Goal: Task Accomplishment & Management: Manage account settings

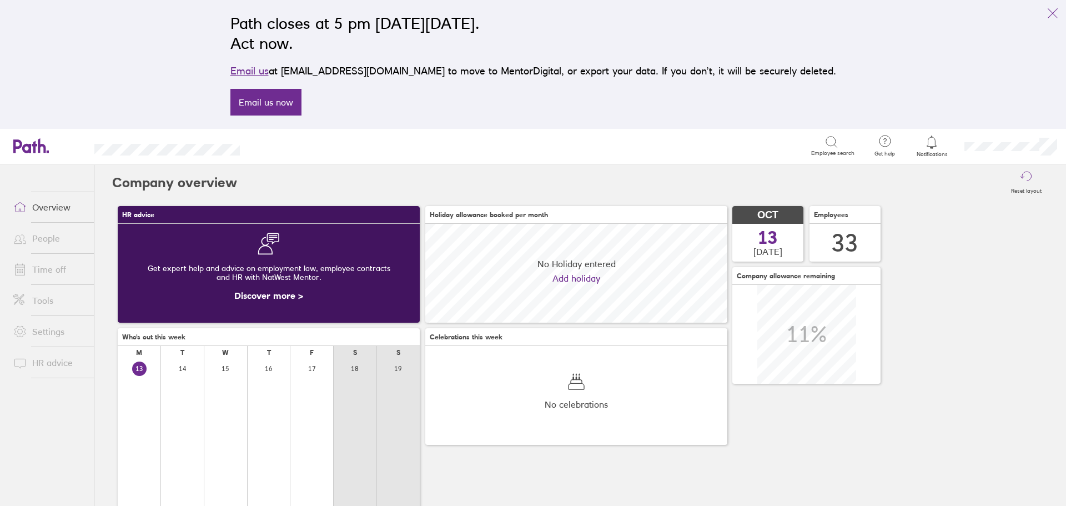
scroll to position [99, 302]
click at [53, 269] on link "Time off" at bounding box center [48, 269] width 89 height 22
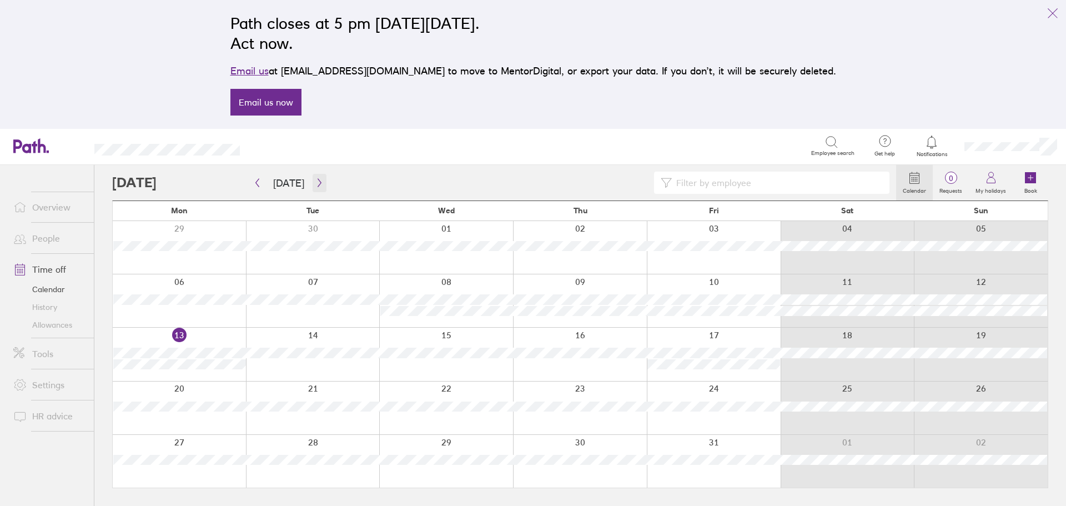
click at [319, 179] on icon "button" at bounding box center [319, 182] width 8 height 9
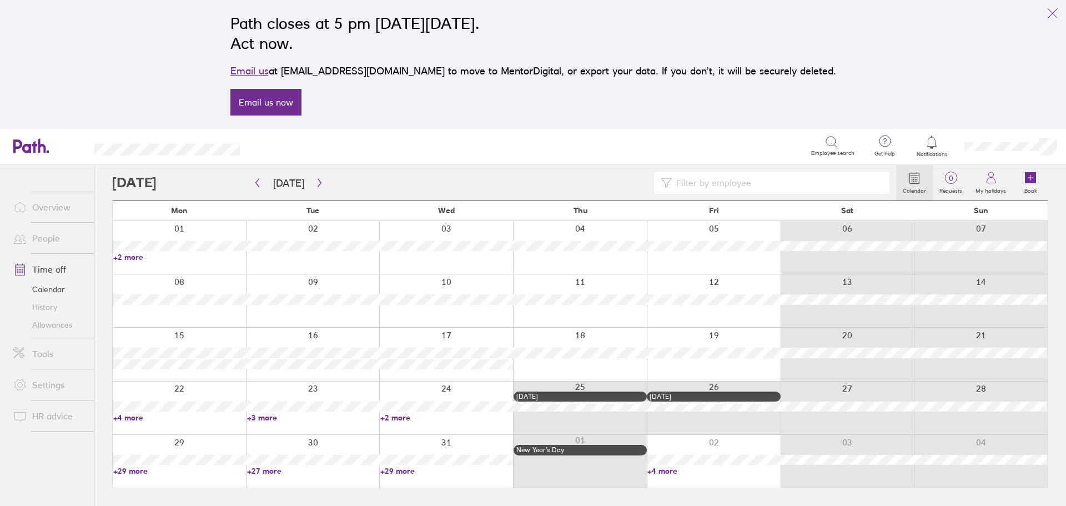
click at [133, 259] on link "+2 more" at bounding box center [179, 257] width 133 height 10
click at [184, 258] on link "+2 more" at bounding box center [179, 257] width 133 height 10
click at [194, 268] on div at bounding box center [179, 247] width 133 height 53
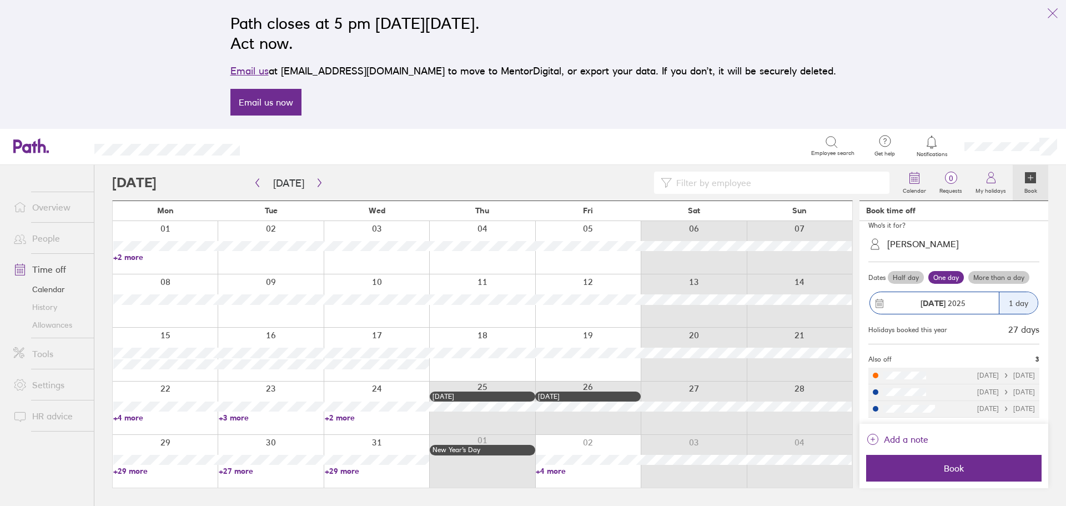
scroll to position [63, 0]
drag, startPoint x: 523, startPoint y: 68, endPoint x: 470, endPoint y: 72, distance: 53.5
click at [470, 72] on p "Email us at [EMAIL_ADDRESS][DOMAIN_NAME] to move to MentorDigital, or export yo…" at bounding box center [532, 71] width 605 height 16
click at [301, 105] on link "Email us now" at bounding box center [265, 102] width 71 height 27
click at [1049, 6] on button "link" at bounding box center [1052, 13] width 22 height 22
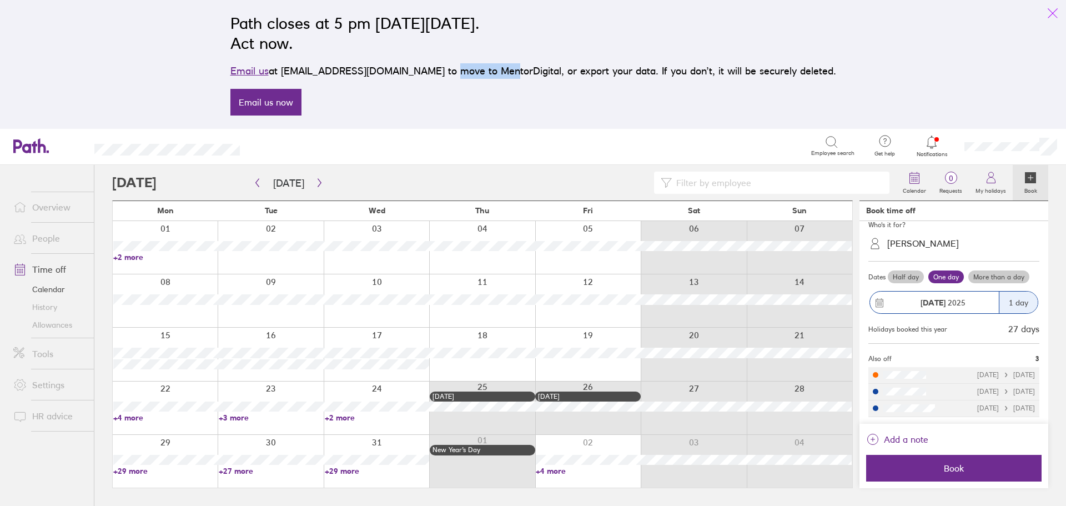
scroll to position [0, 0]
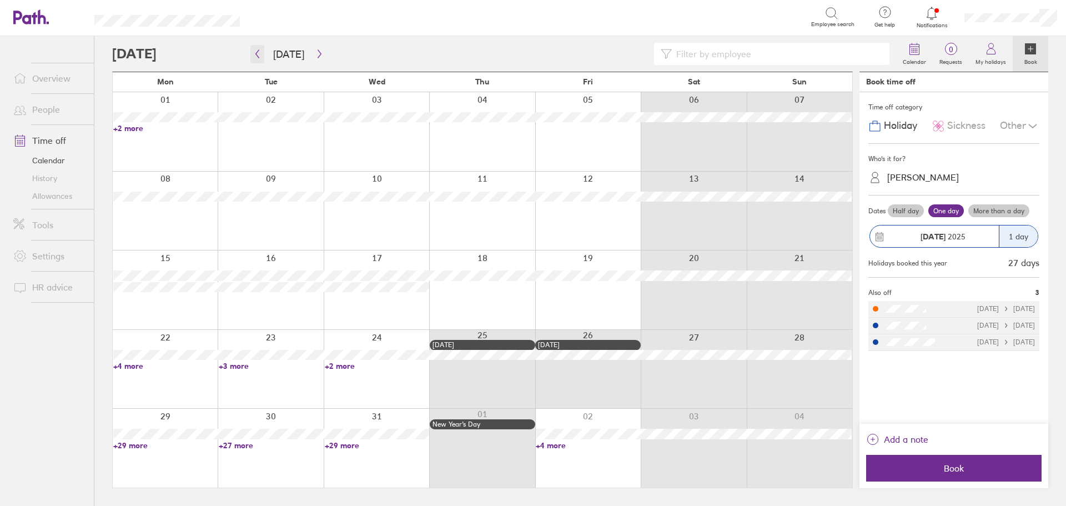
click at [254, 49] on button "button" at bounding box center [257, 54] width 14 height 18
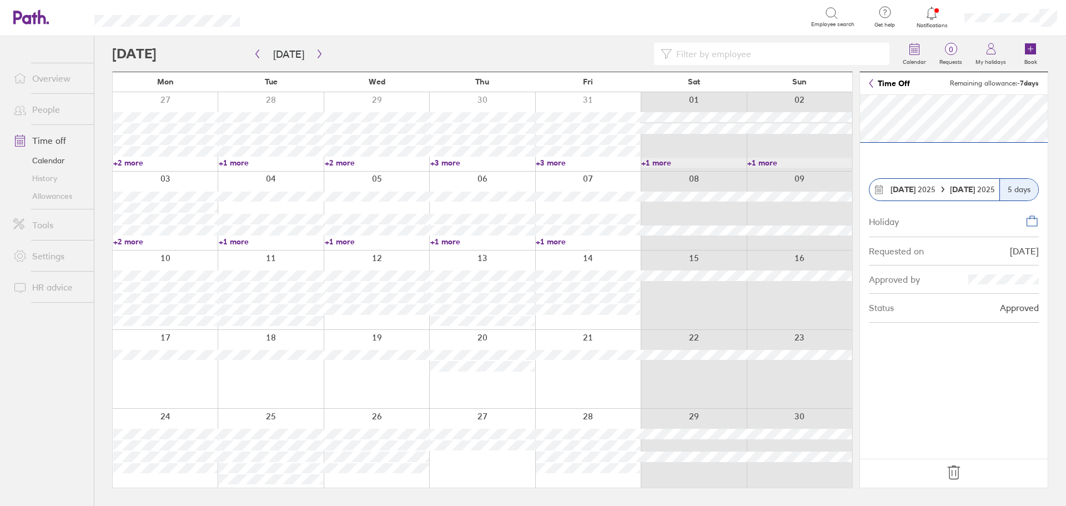
click at [951, 472] on icon at bounding box center [954, 472] width 18 height 18
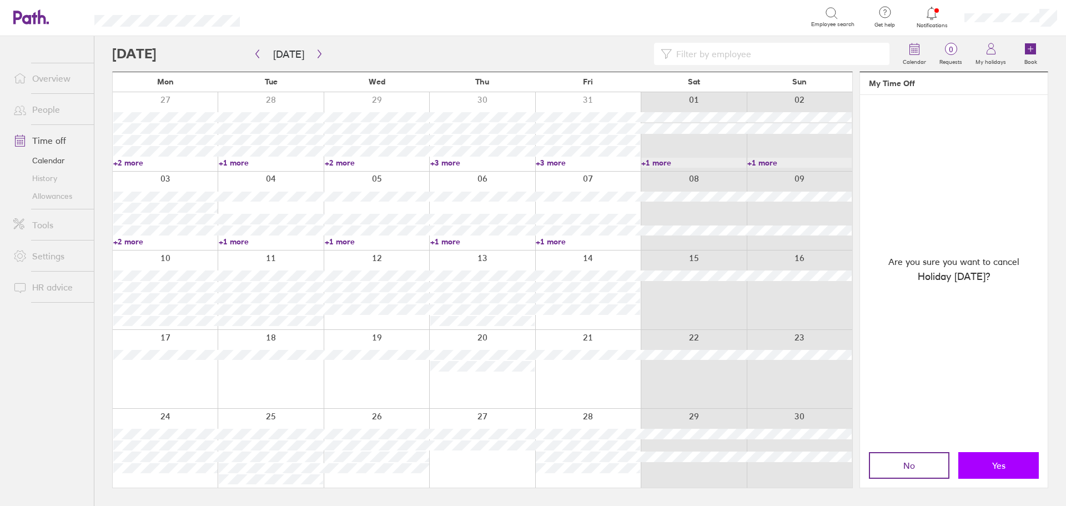
click at [993, 466] on span "Yes" at bounding box center [998, 465] width 13 height 10
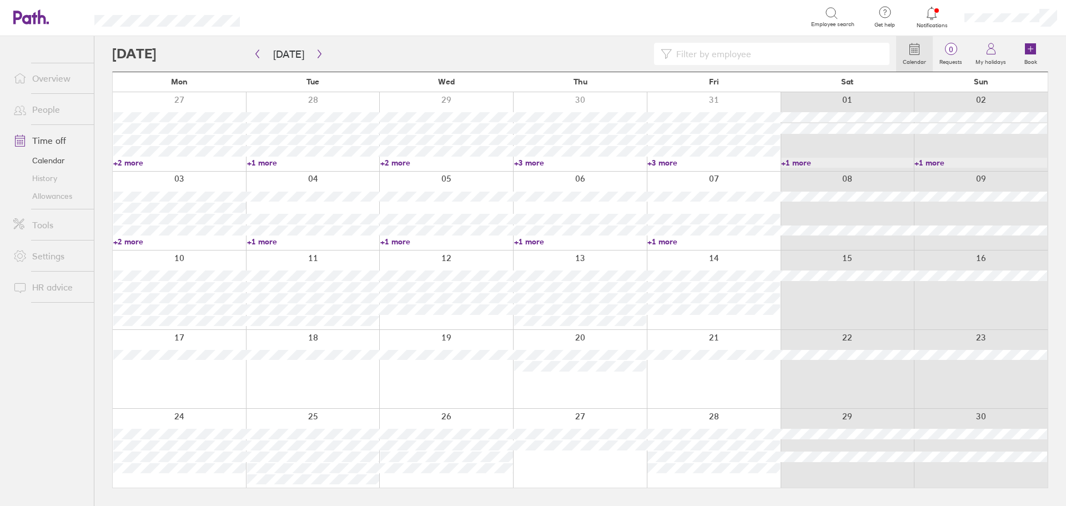
click at [301, 420] on div at bounding box center [313, 447] width 134 height 79
click at [252, 56] on button "button" at bounding box center [257, 54] width 14 height 18
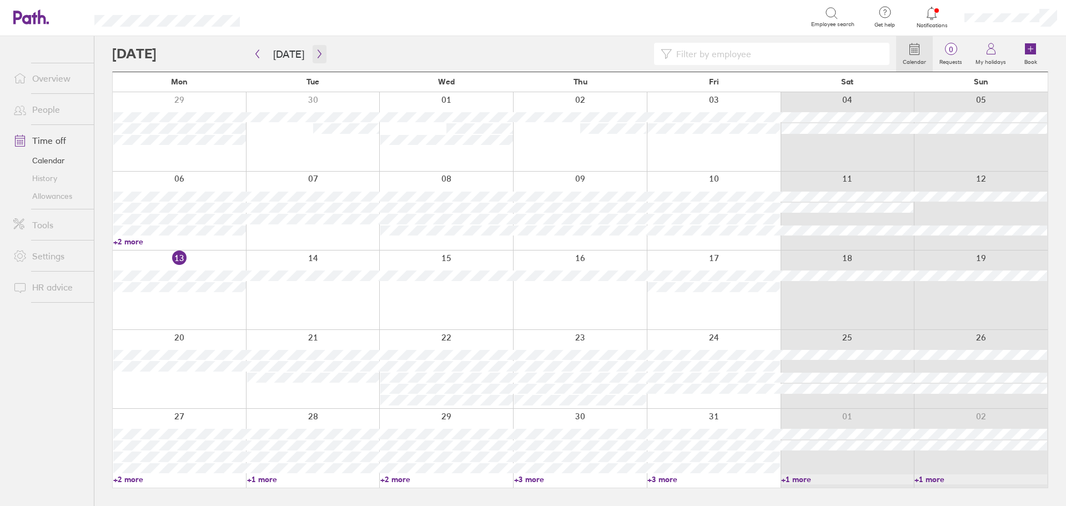
click at [319, 54] on icon "button" at bounding box center [319, 53] width 8 height 9
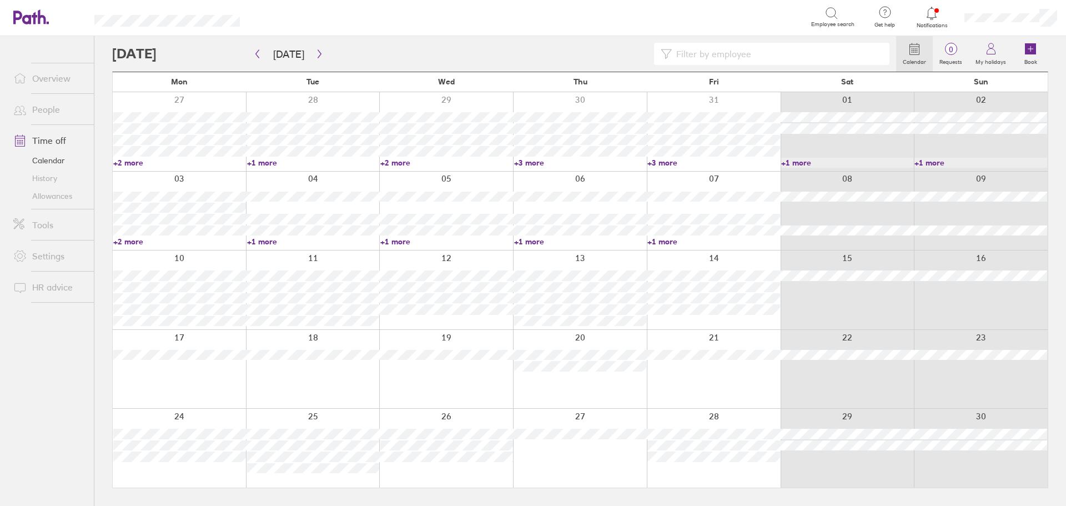
click at [160, 468] on div at bounding box center [179, 447] width 133 height 79
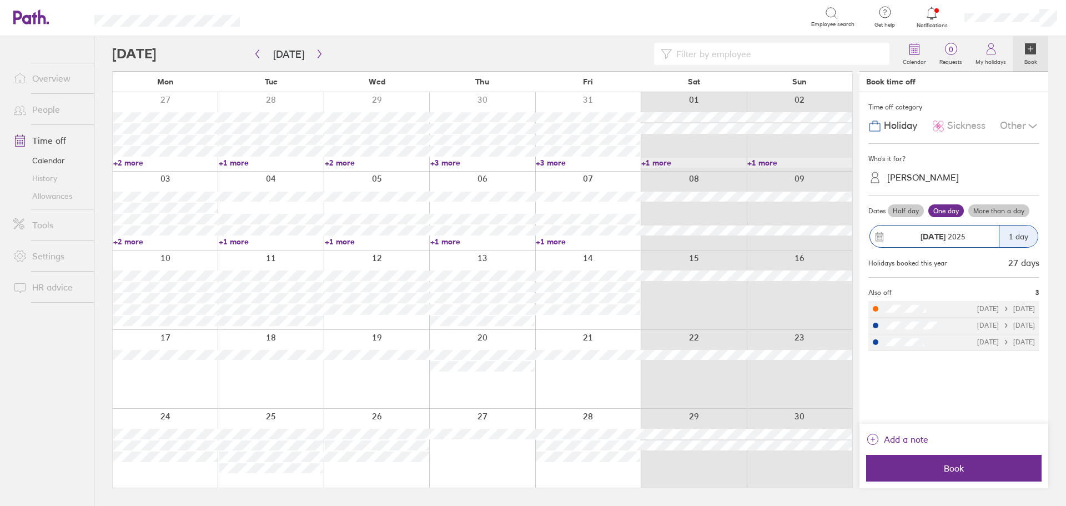
click at [296, 479] on div at bounding box center [270, 447] width 105 height 79
click at [1027, 236] on div "1 day" at bounding box center [1017, 236] width 39 height 22
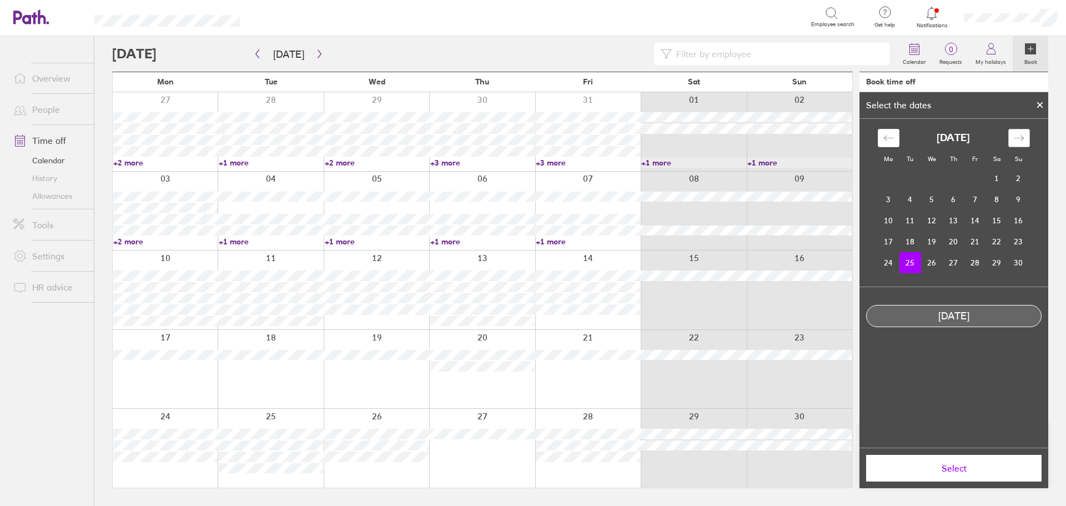
click at [1020, 140] on icon "Move forward to switch to the next month." at bounding box center [1018, 138] width 11 height 11
click at [972, 171] on td "5" at bounding box center [975, 178] width 22 height 21
drag, startPoint x: 902, startPoint y: 134, endPoint x: 897, endPoint y: 139, distance: 7.1
click at [899, 135] on div "[DATE]" at bounding box center [953, 138] width 152 height 18
click at [882, 142] on div "Move backward to switch to the previous month." at bounding box center [888, 138] width 22 height 18
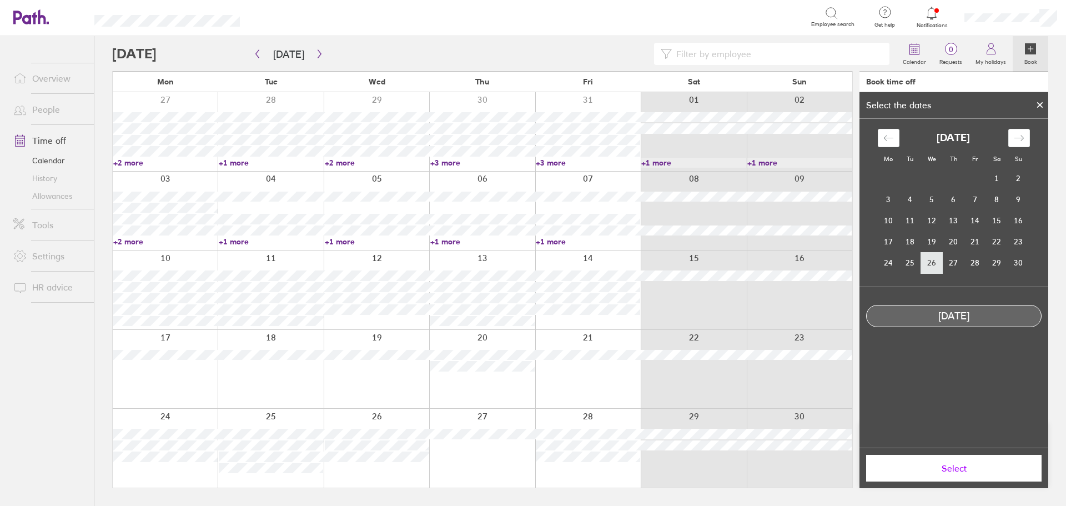
click at [922, 263] on td "26" at bounding box center [932, 262] width 22 height 21
click at [913, 263] on td "25" at bounding box center [910, 262] width 22 height 21
click at [1018, 138] on icon "Move forward to switch to the next month." at bounding box center [1018, 138] width 11 height 11
click at [957, 178] on td "4" at bounding box center [953, 178] width 22 height 21
click at [917, 173] on td "2" at bounding box center [910, 178] width 22 height 21
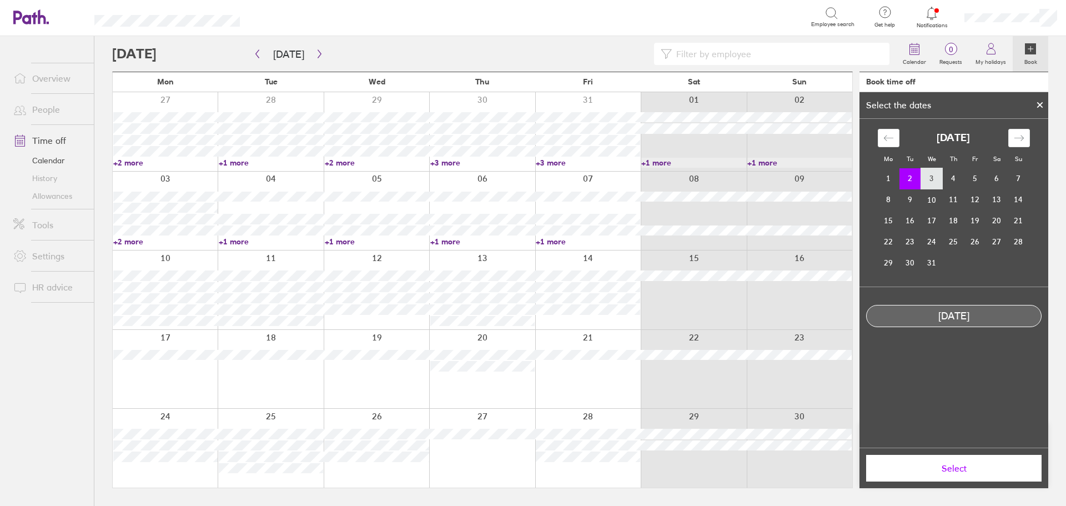
click at [931, 175] on td "3" at bounding box center [932, 178] width 22 height 21
drag, startPoint x: 895, startPoint y: 136, endPoint x: 901, endPoint y: 150, distance: 15.5
click at [895, 137] on div "Move backward to switch to the previous month." at bounding box center [888, 138] width 22 height 18
click at [1026, 104] on div "Select the dates" at bounding box center [953, 105] width 189 height 27
click at [1039, 105] on div at bounding box center [1039, 104] width 17 height 19
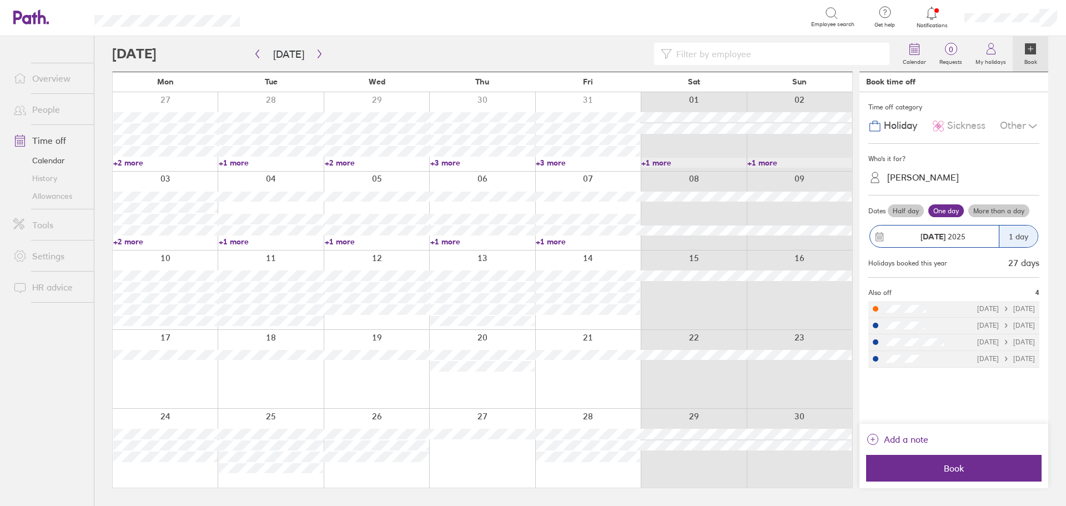
click at [1014, 212] on label "More than a day" at bounding box center [998, 210] width 61 height 13
click at [0, 0] on input "More than a day" at bounding box center [0, 0] width 0 height 0
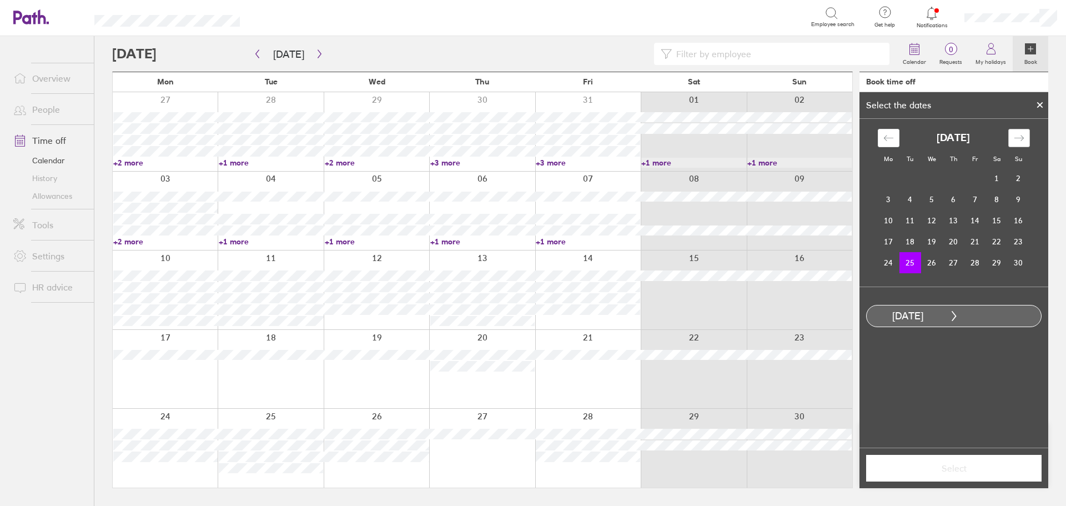
click at [1015, 133] on icon "Move forward to switch to the next month." at bounding box center [1018, 138] width 11 height 11
drag, startPoint x: 953, startPoint y: 178, endPoint x: 972, endPoint y: 178, distance: 18.3
click at [971, 178] on tr "1 2 3 4 5 6 7" at bounding box center [953, 178] width 152 height 21
click at [972, 178] on td "5" at bounding box center [975, 178] width 22 height 21
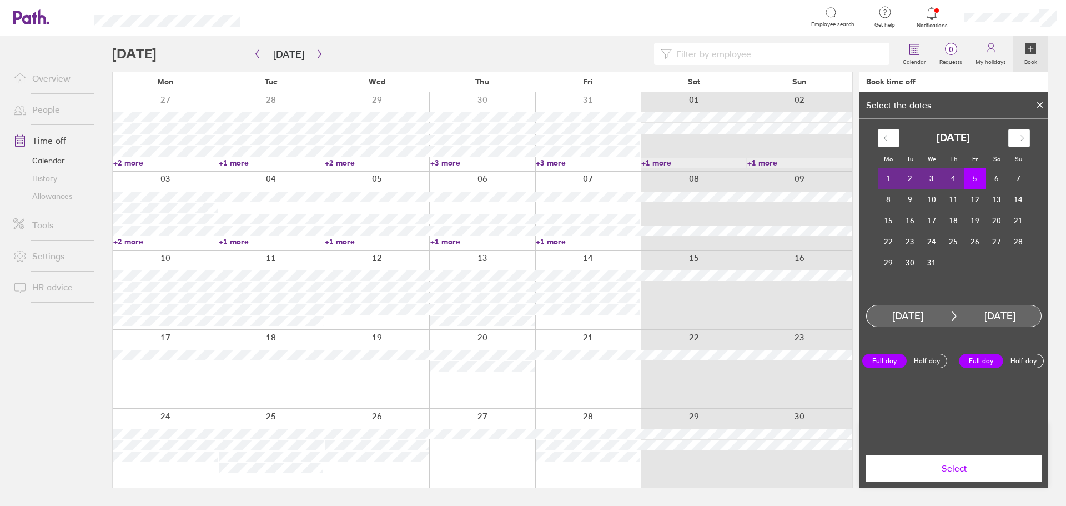
click at [938, 474] on button "Select" at bounding box center [953, 468] width 175 height 27
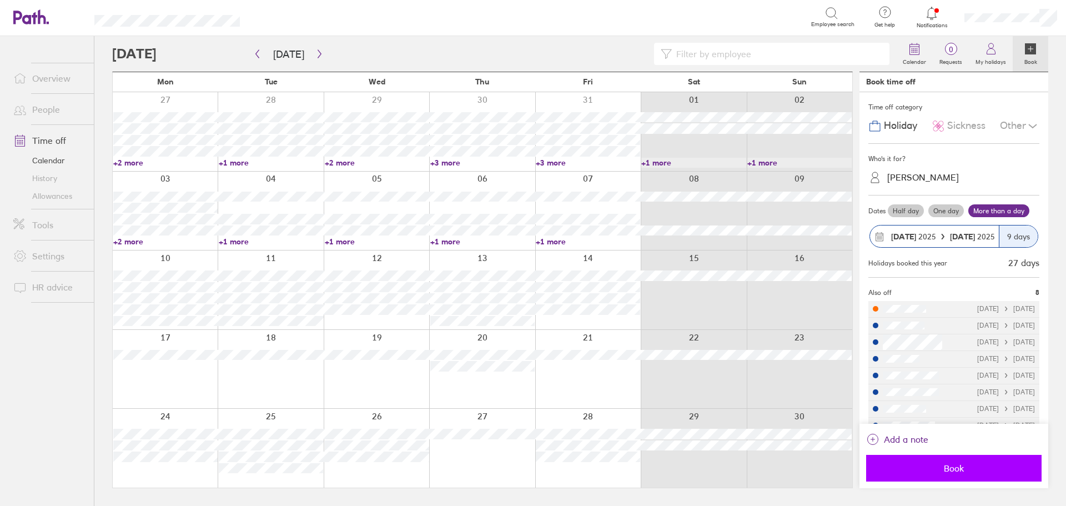
click at [960, 467] on span "Book" at bounding box center [954, 468] width 160 height 10
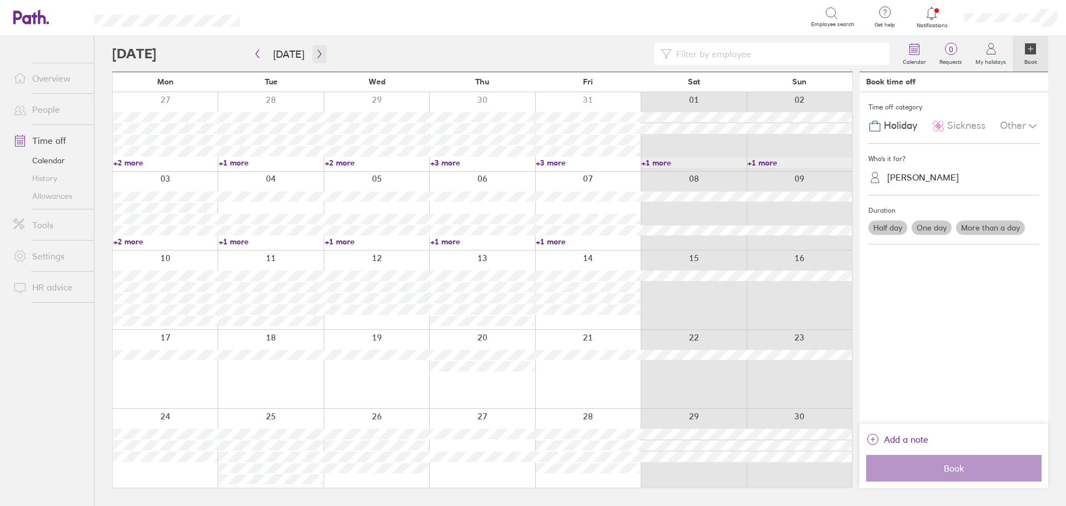
click at [316, 56] on icon "button" at bounding box center [319, 53] width 8 height 9
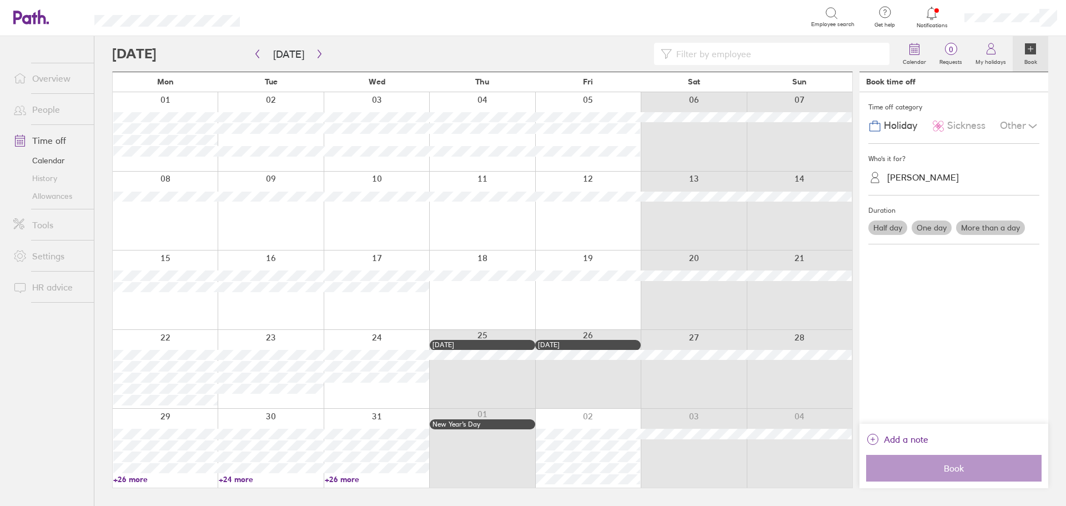
click at [172, 159] on div at bounding box center [165, 131] width 105 height 79
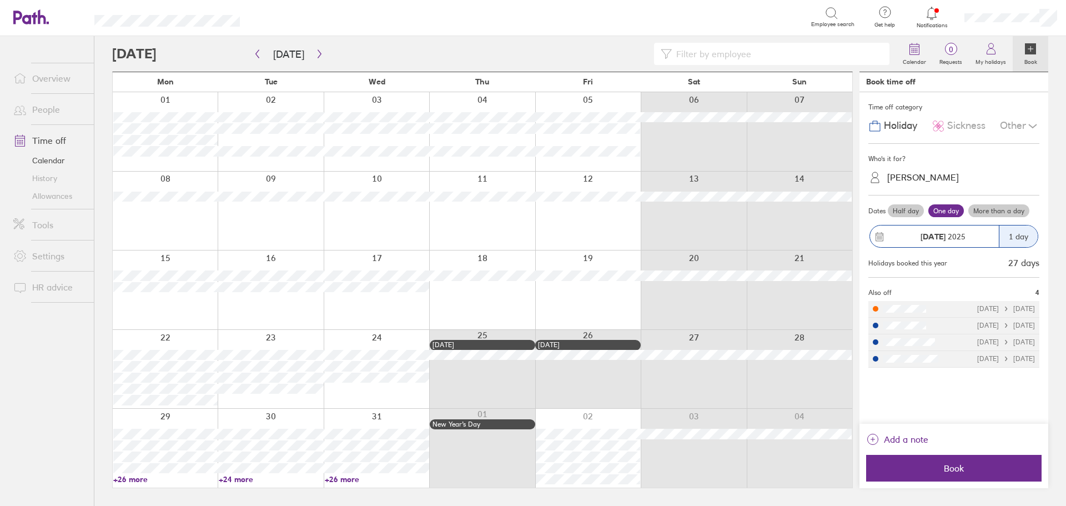
click at [927, 175] on div "[PERSON_NAME]" at bounding box center [923, 177] width 72 height 11
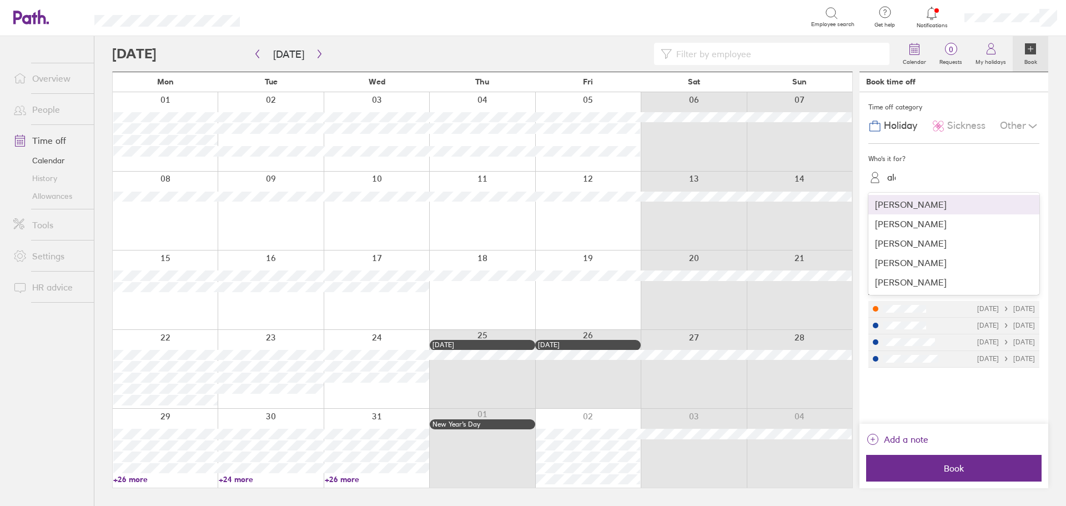
type input "[PERSON_NAME]"
click at [938, 204] on div "[PERSON_NAME]" at bounding box center [953, 204] width 171 height 19
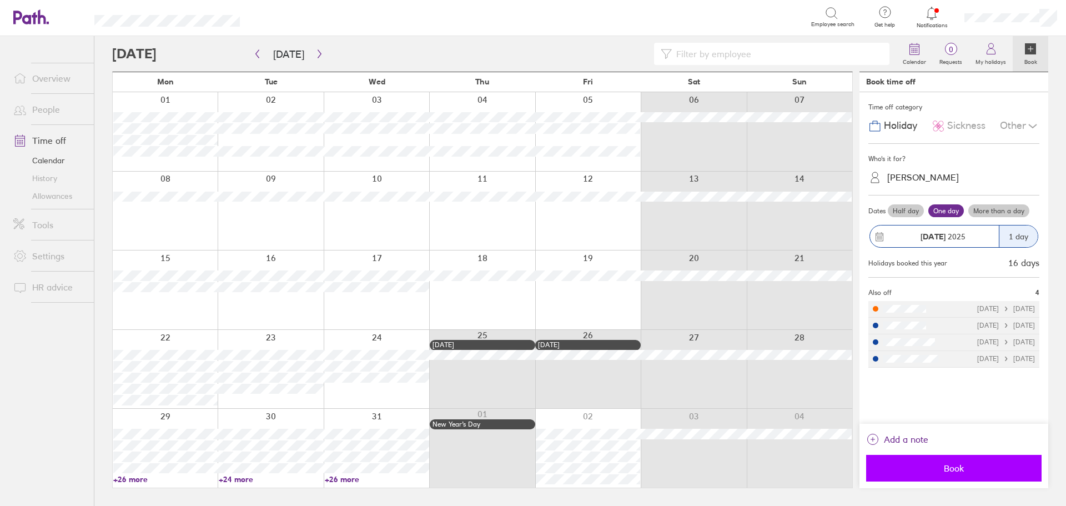
click at [949, 466] on span "Book" at bounding box center [954, 468] width 160 height 10
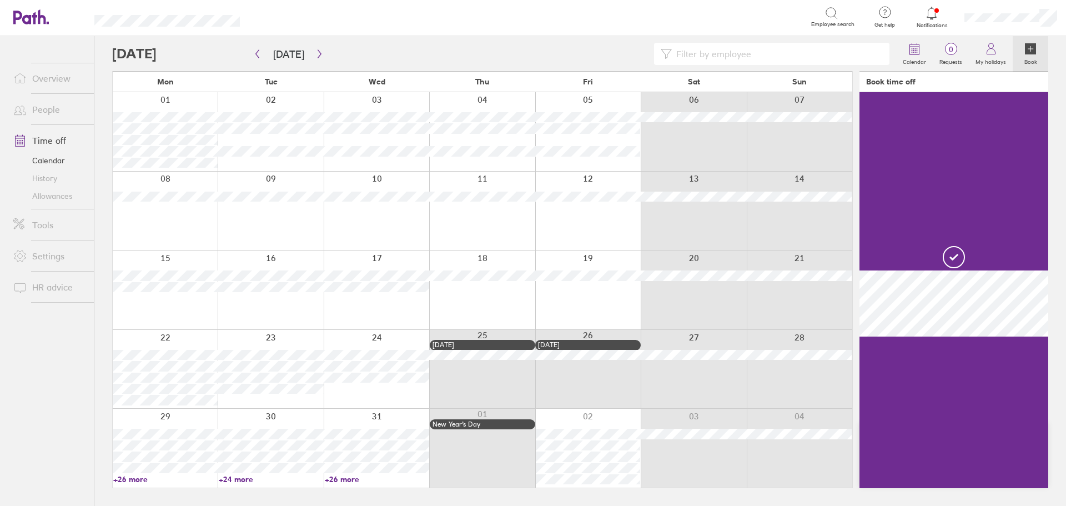
click at [363, 137] on div at bounding box center [376, 131] width 105 height 79
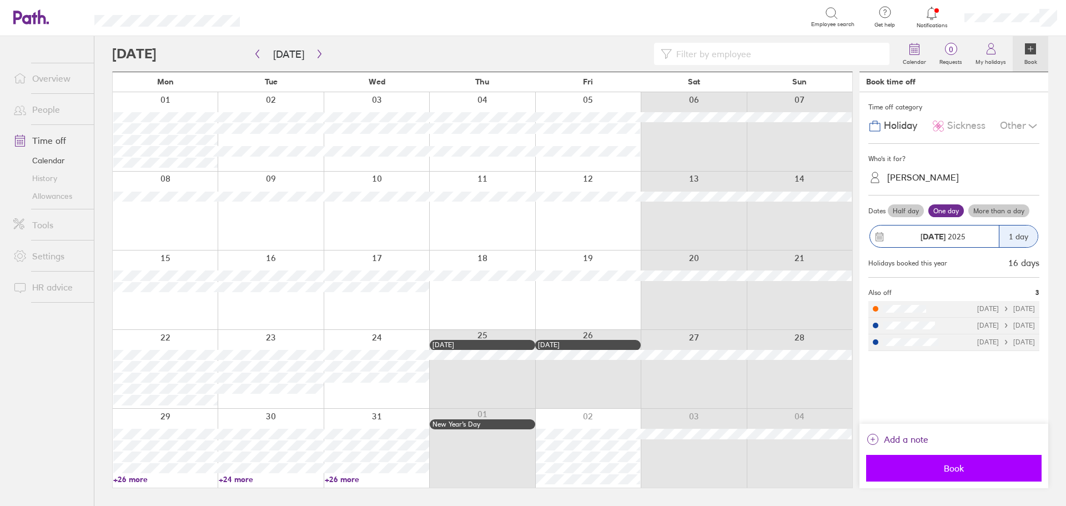
click at [940, 470] on span "Book" at bounding box center [954, 468] width 160 height 10
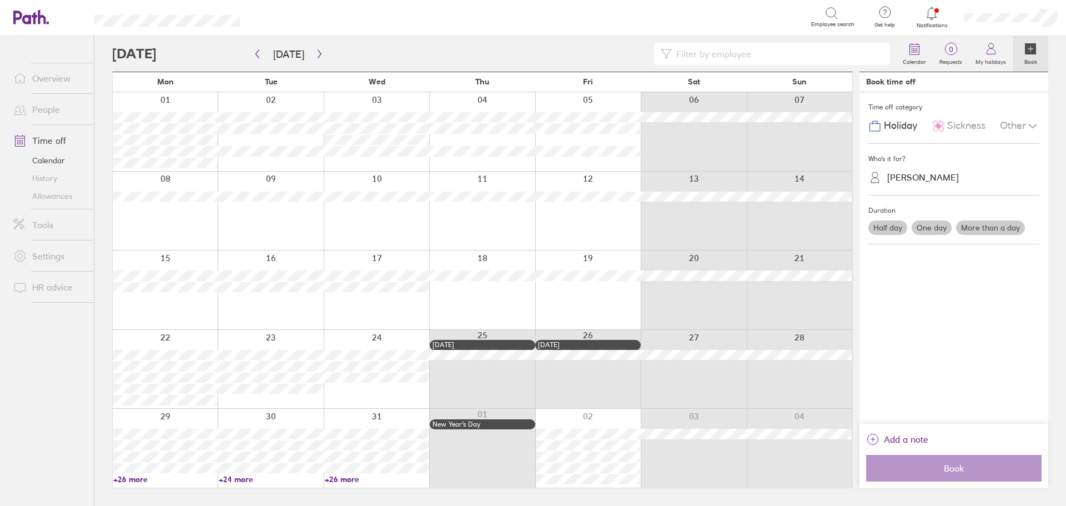
click at [579, 141] on div at bounding box center [587, 131] width 105 height 79
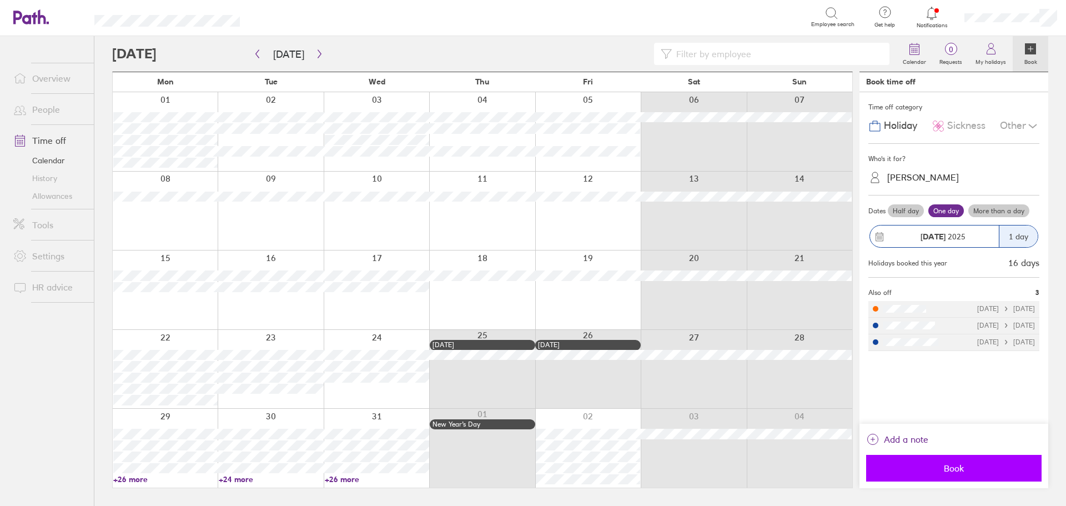
click at [981, 472] on span "Book" at bounding box center [954, 468] width 160 height 10
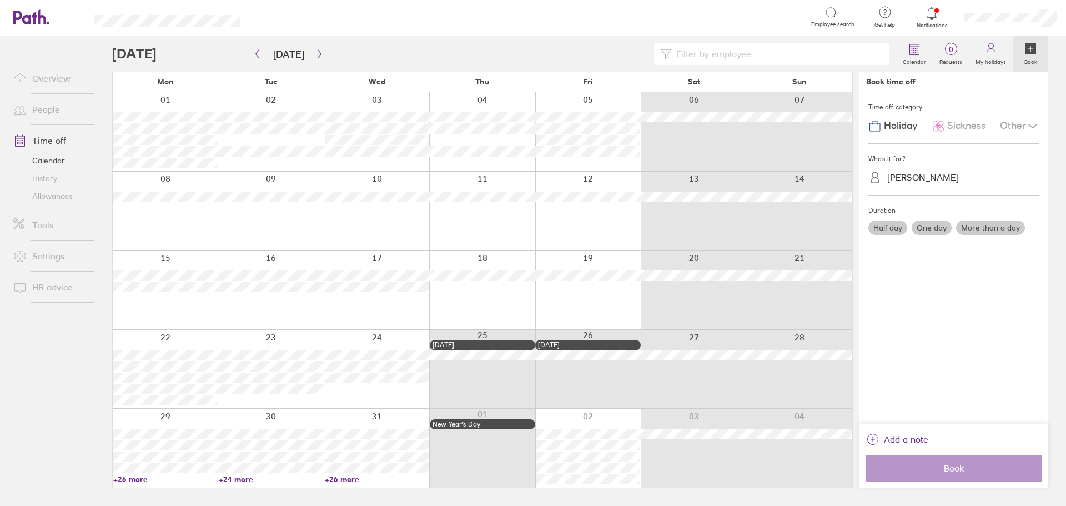
click at [367, 400] on div at bounding box center [376, 369] width 105 height 79
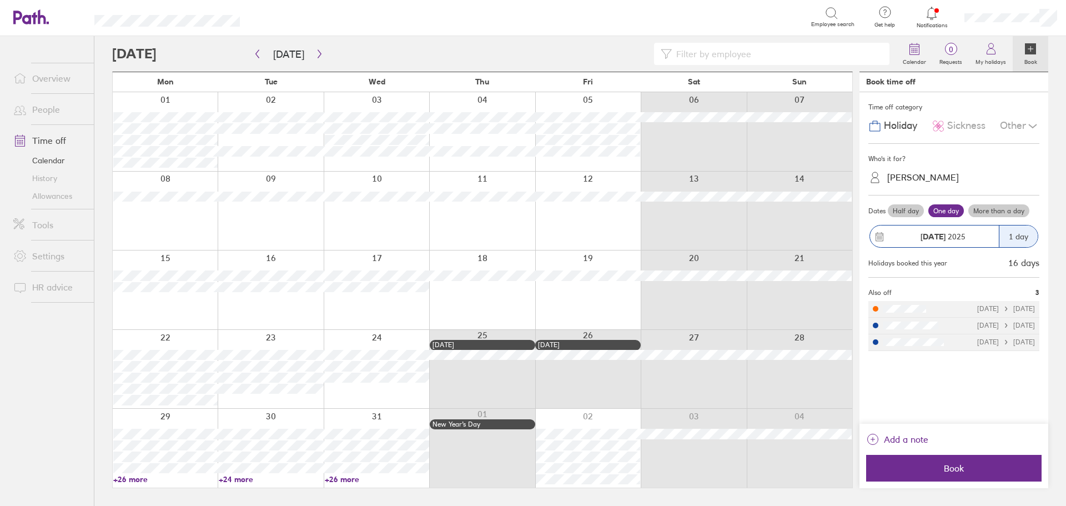
click at [70, 186] on link "History" at bounding box center [48, 178] width 89 height 18
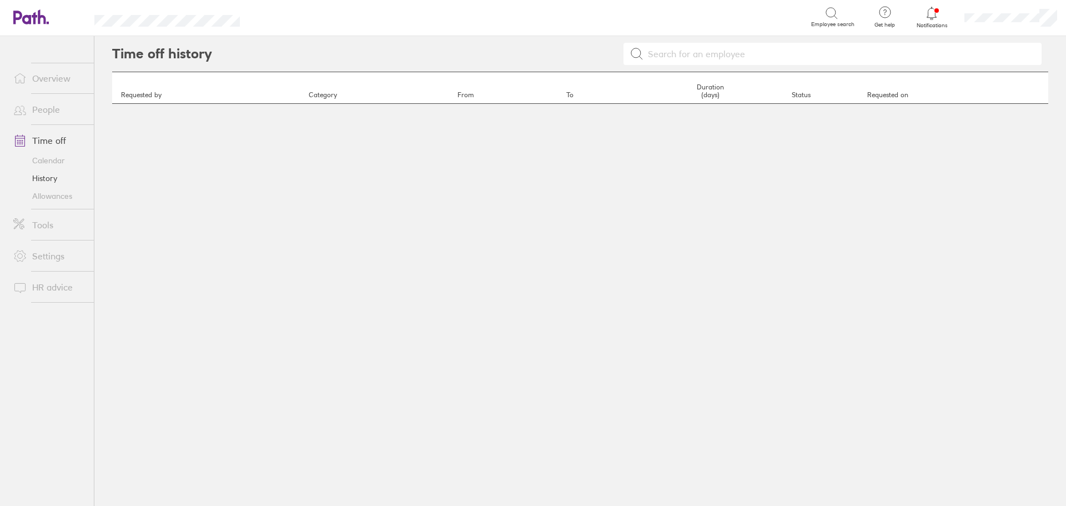
click at [73, 196] on link "Allowances" at bounding box center [48, 196] width 89 height 18
